Goal: Check status: Check status

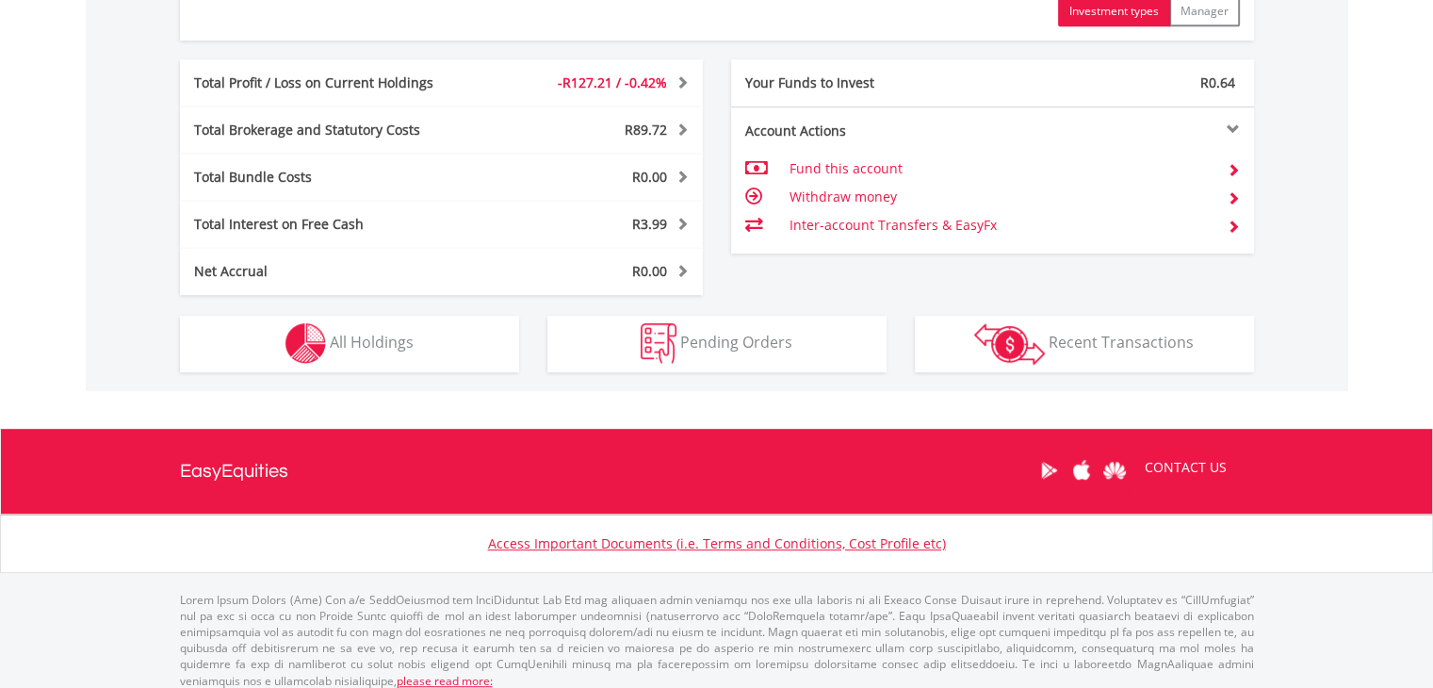
scroll to position [942, 0]
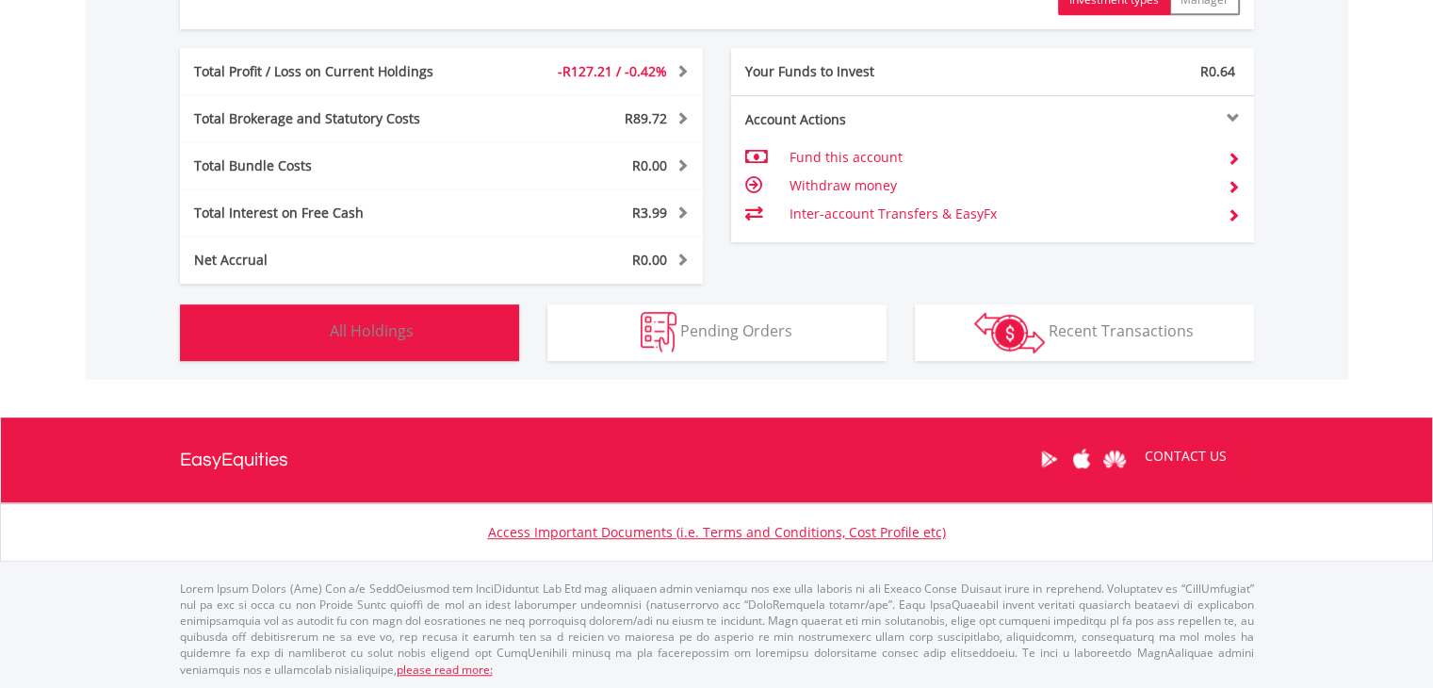
click at [390, 324] on span "All Holdings" at bounding box center [372, 330] width 84 height 21
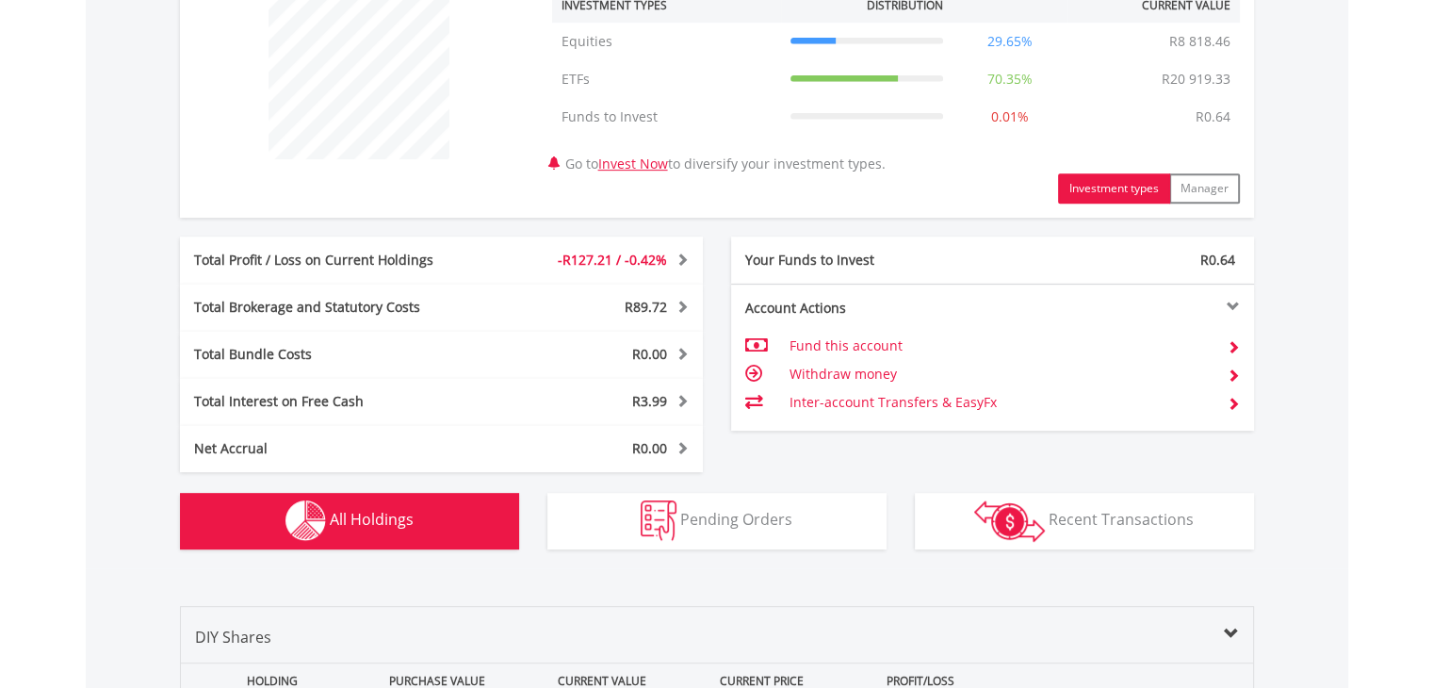
scroll to position [0, 0]
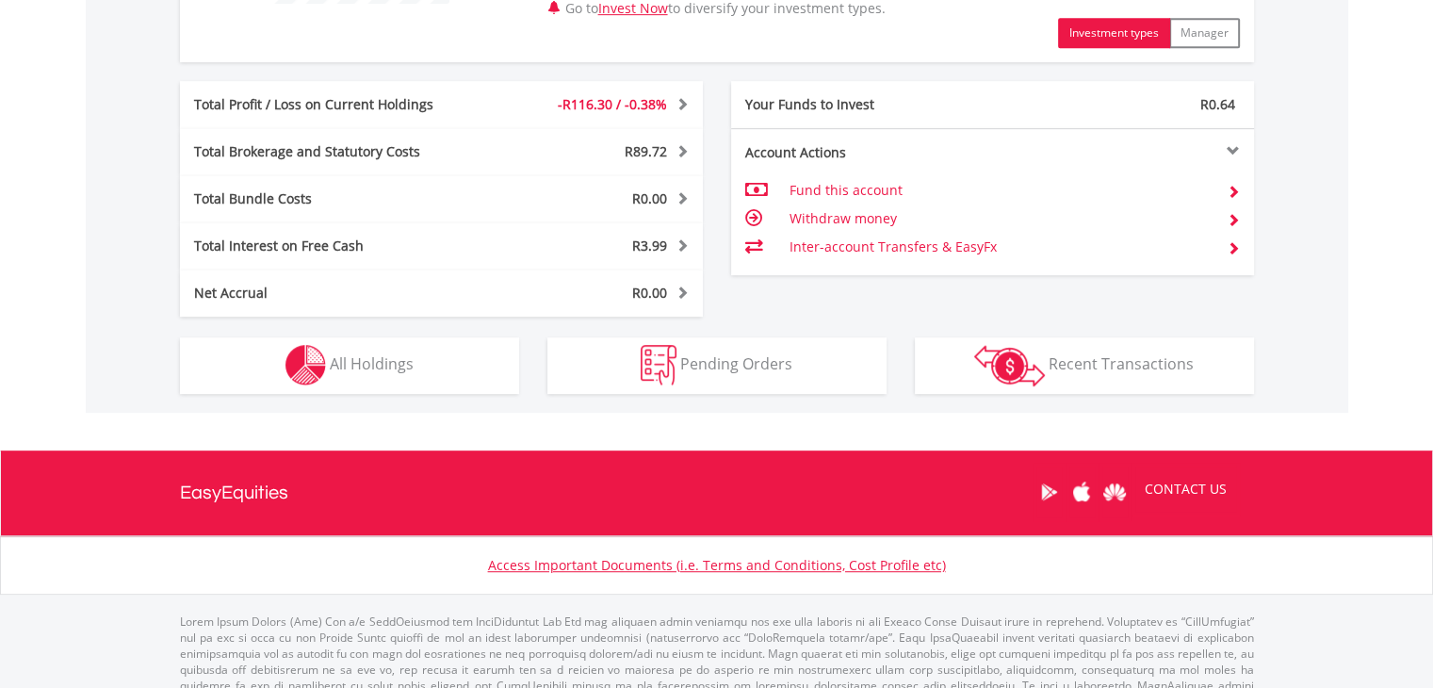
scroll to position [942, 0]
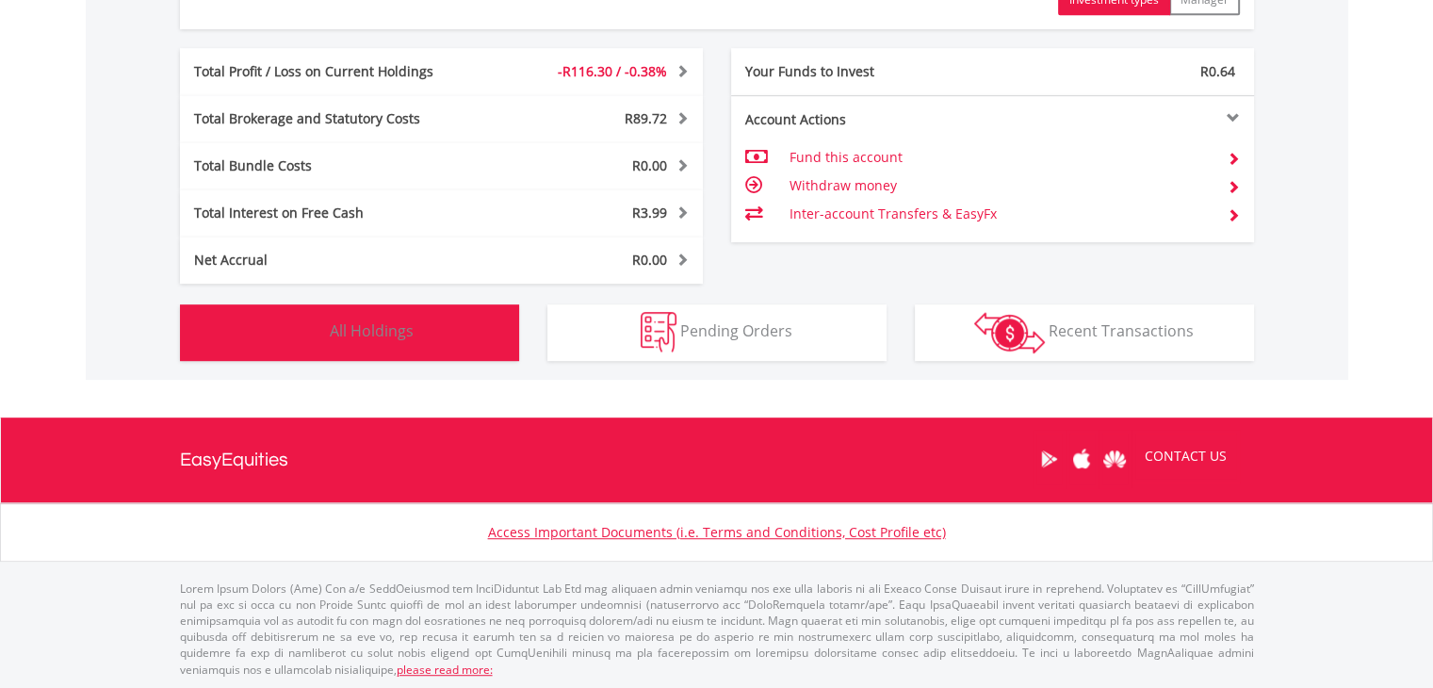
click at [440, 328] on button "Holdings All Holdings" at bounding box center [349, 332] width 339 height 57
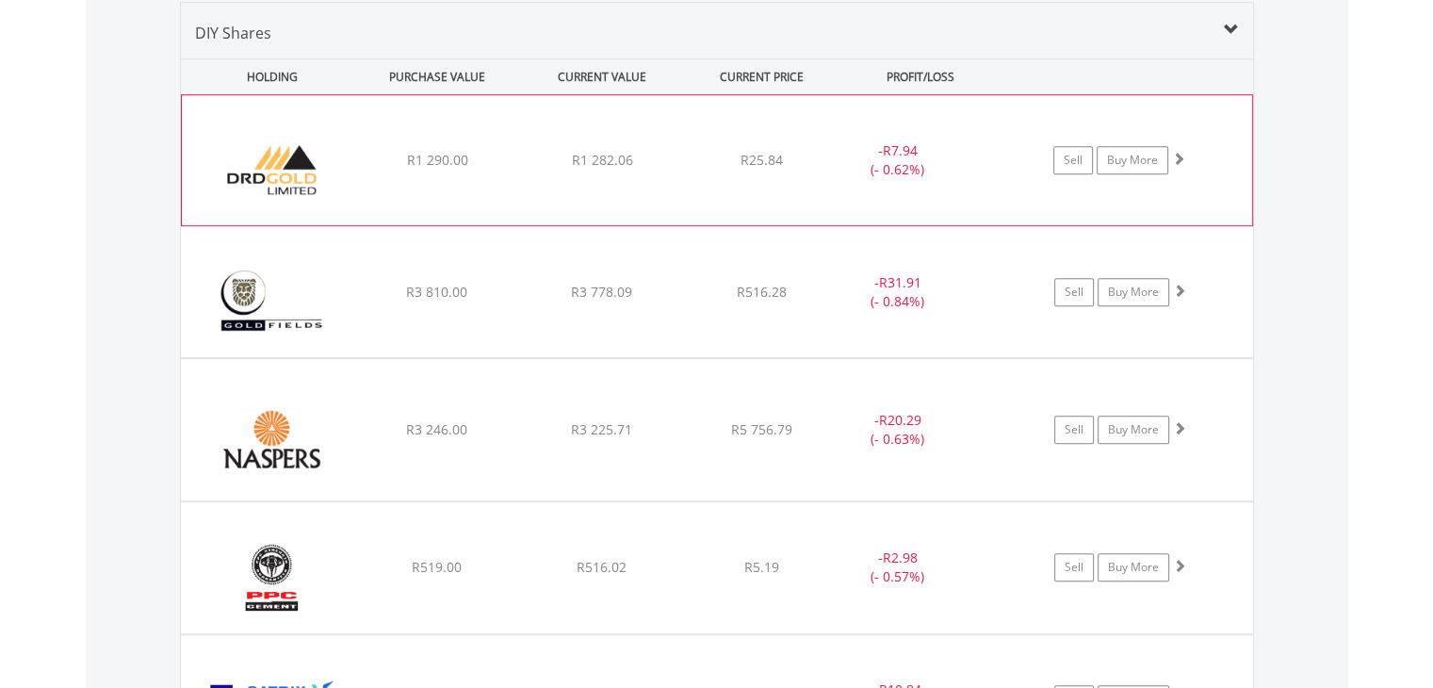
scroll to position [981, 0]
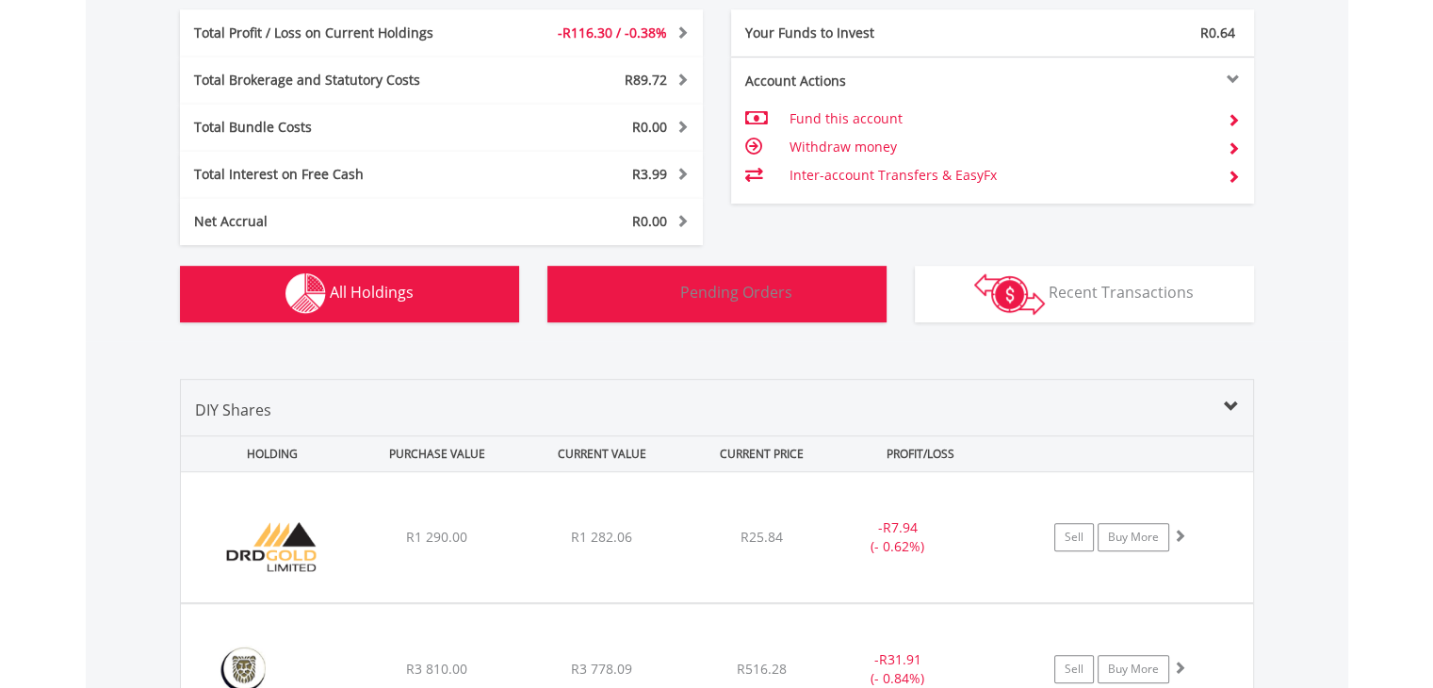
click at [758, 294] on span "Pending Orders" at bounding box center [736, 292] width 112 height 21
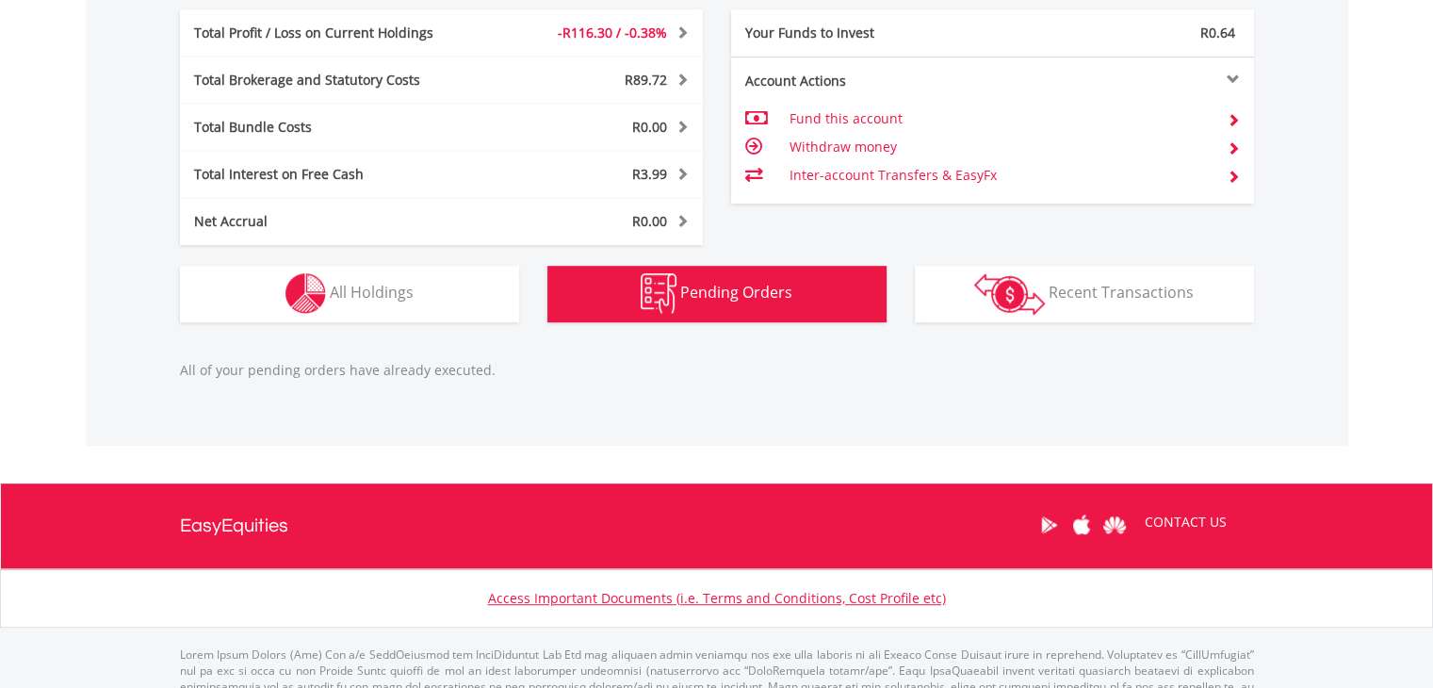
scroll to position [1047, 0]
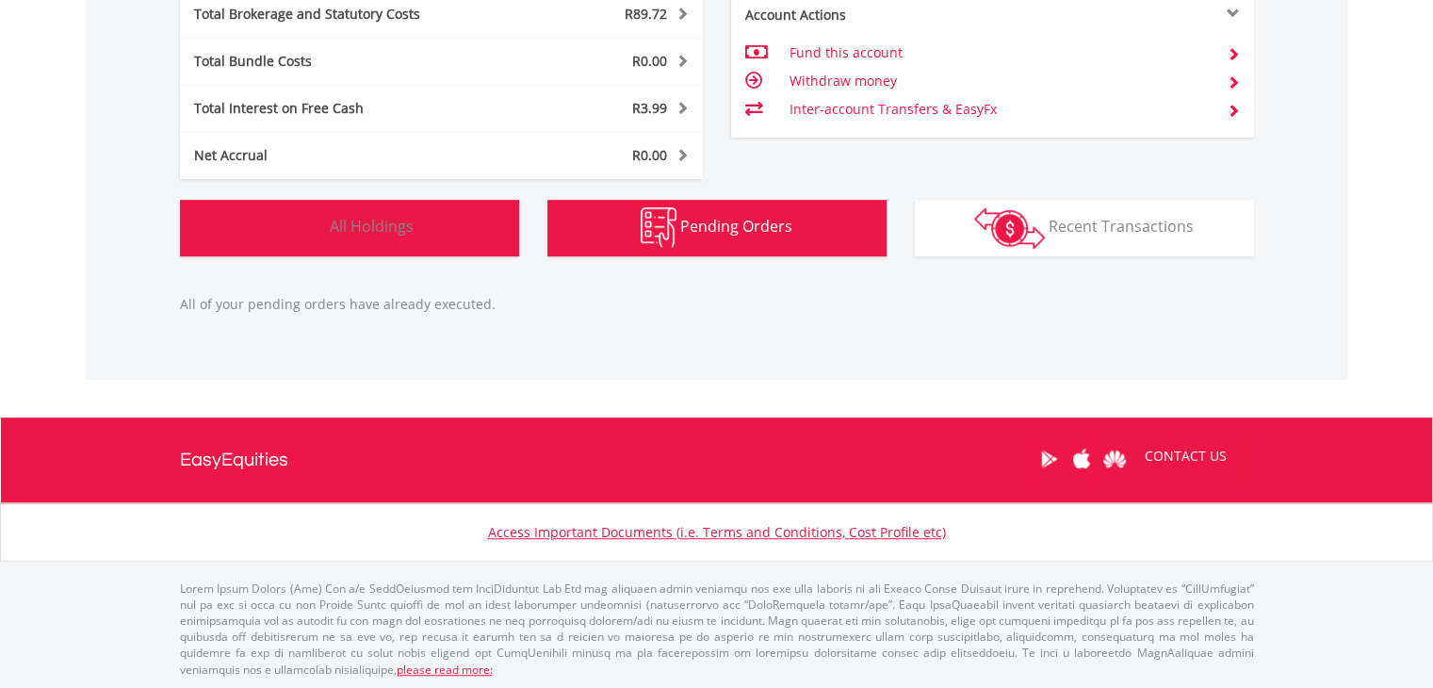
click at [376, 234] on span "All Holdings" at bounding box center [372, 226] width 84 height 21
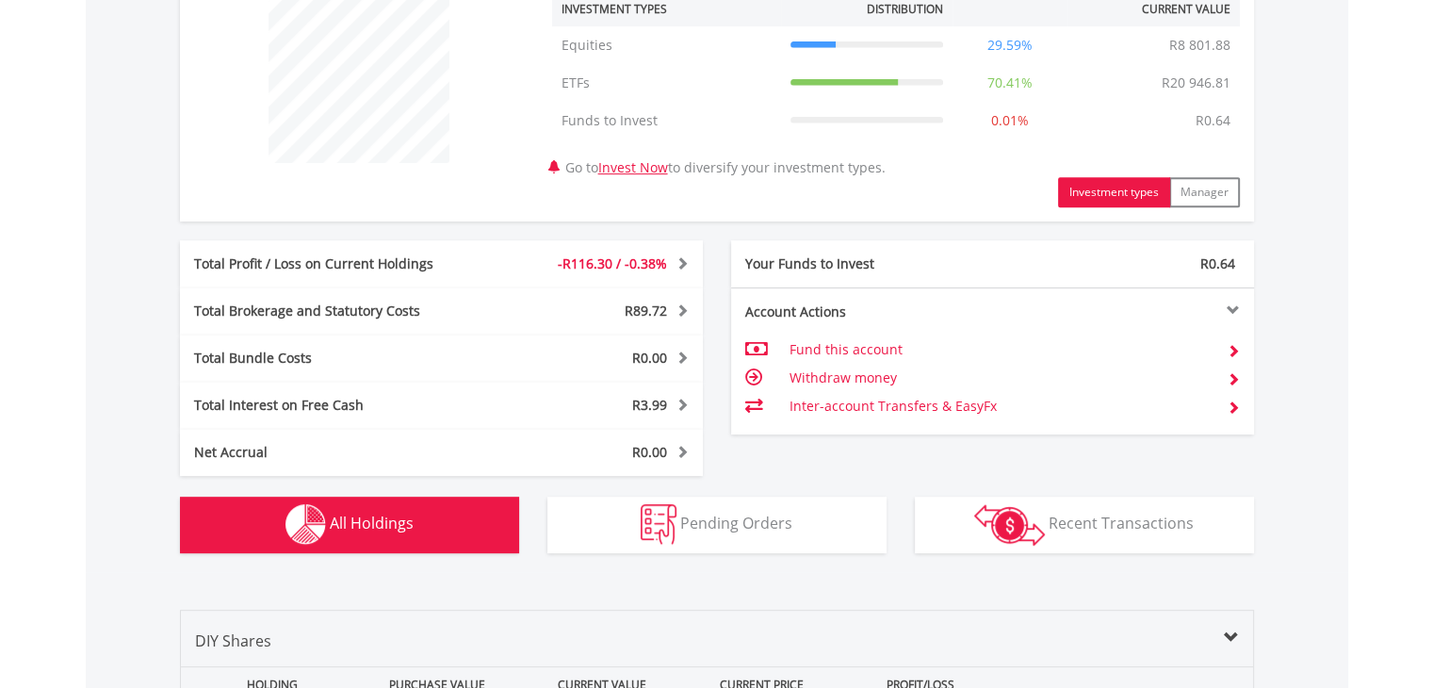
scroll to position [576, 0]
